Goal: Use online tool/utility: Utilize a website feature to perform a specific function

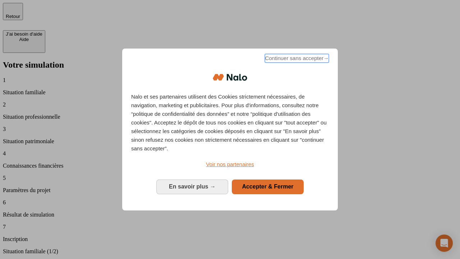
click at [296, 59] on span "Continuer sans accepter →" at bounding box center [297, 58] width 64 height 9
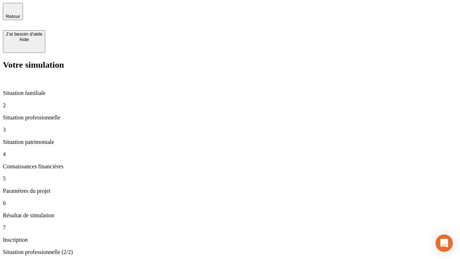
type input "30 000"
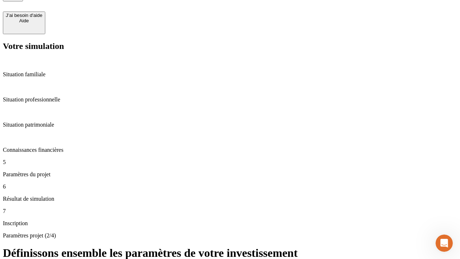
type input "25"
type input "5"
type input "1 000"
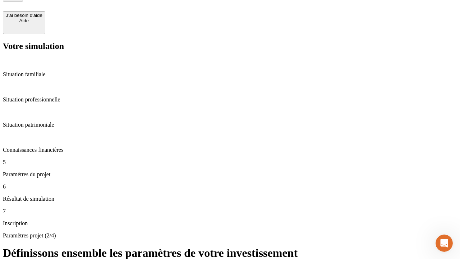
type input "640"
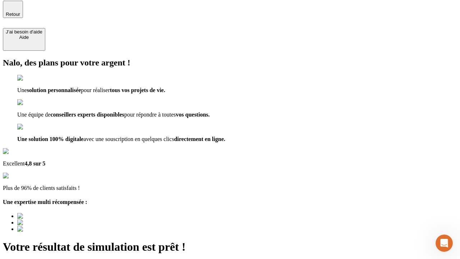
type input "[EMAIL_ADDRESS][PERSON_NAME][DOMAIN_NAME]"
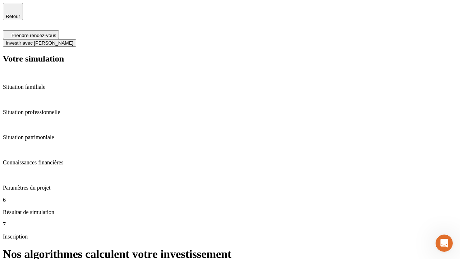
scroll to position [3, 0]
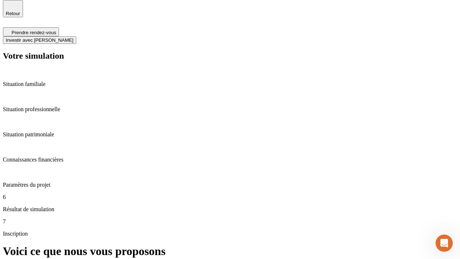
click at [73, 37] on span "Investir avec [PERSON_NAME]" at bounding box center [40, 39] width 68 height 5
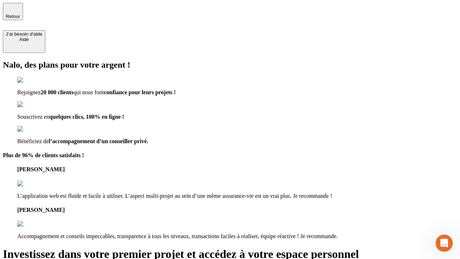
type input "[EMAIL_ADDRESS][PERSON_NAME][DOMAIN_NAME]"
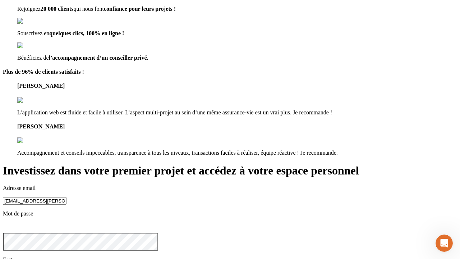
scroll to position [8, 0]
